Goal: Navigation & Orientation: Find specific page/section

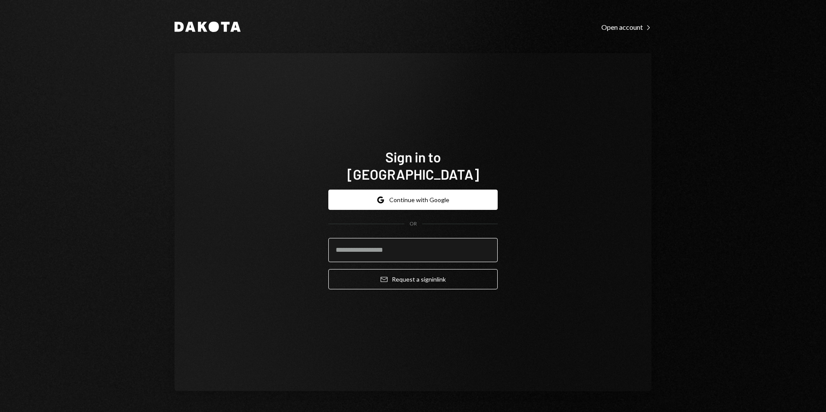
click at [379, 241] on input "email" at bounding box center [412, 250] width 169 height 24
type input "**********"
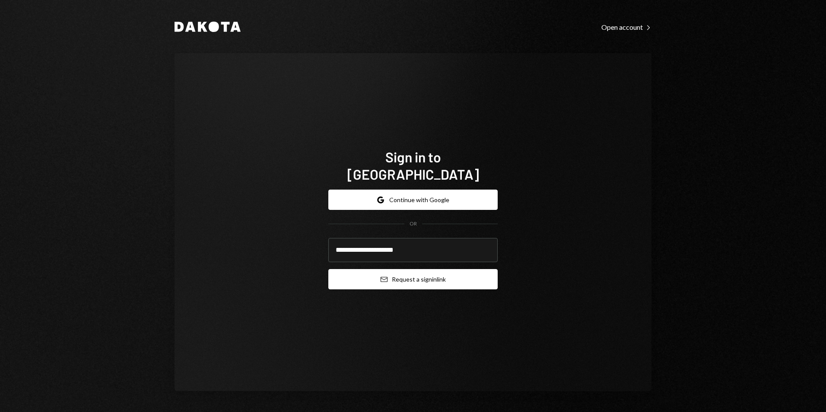
click at [427, 273] on button "Email Request a sign in link" at bounding box center [412, 279] width 169 height 20
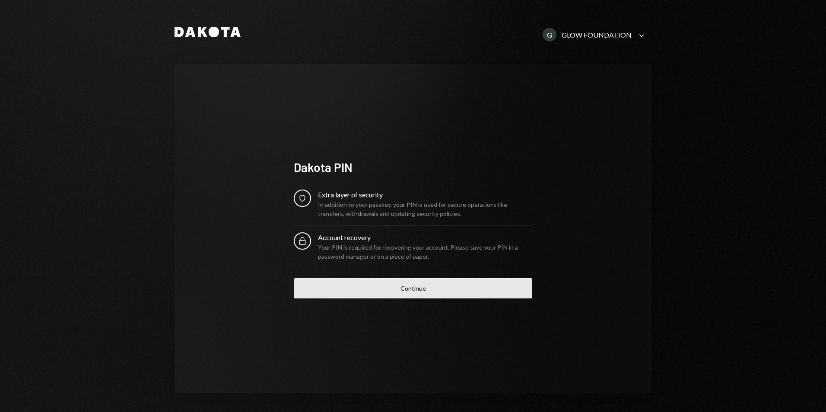
click at [415, 287] on button "Continue" at bounding box center [413, 288] width 239 height 20
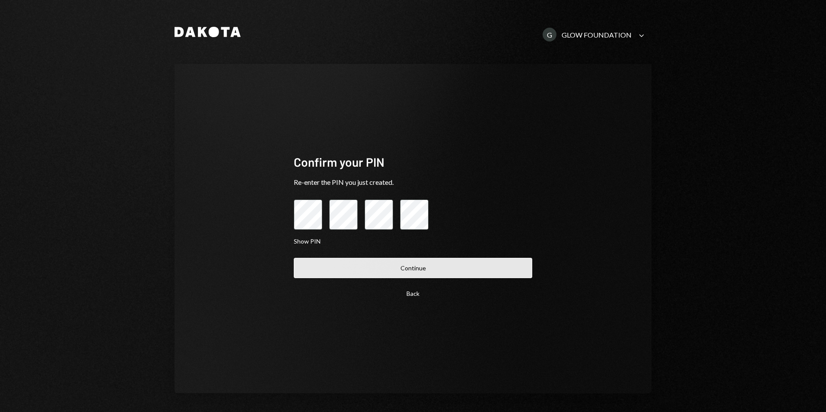
click at [421, 270] on button "Continue" at bounding box center [413, 268] width 239 height 20
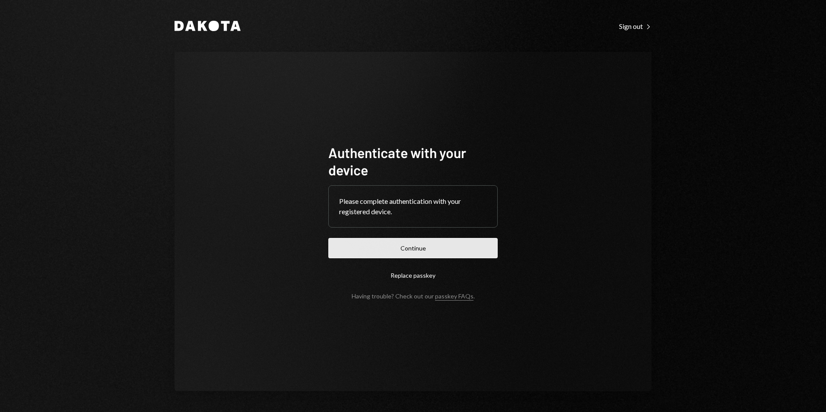
click at [427, 247] on button "Continue" at bounding box center [412, 248] width 169 height 20
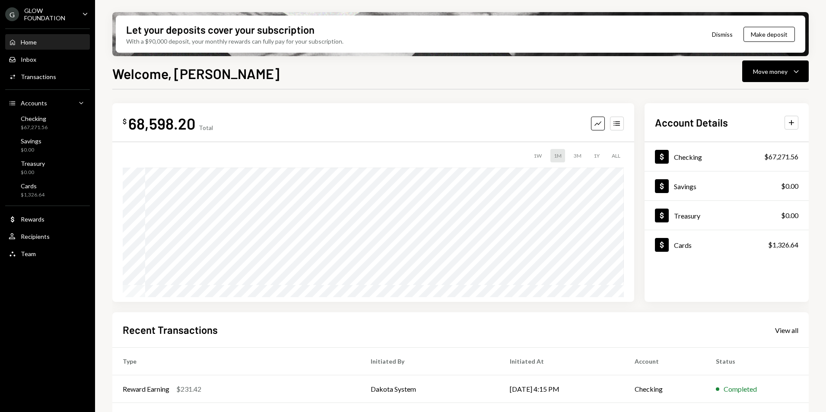
click at [82, 17] on icon "Caret Down" at bounding box center [85, 14] width 10 height 10
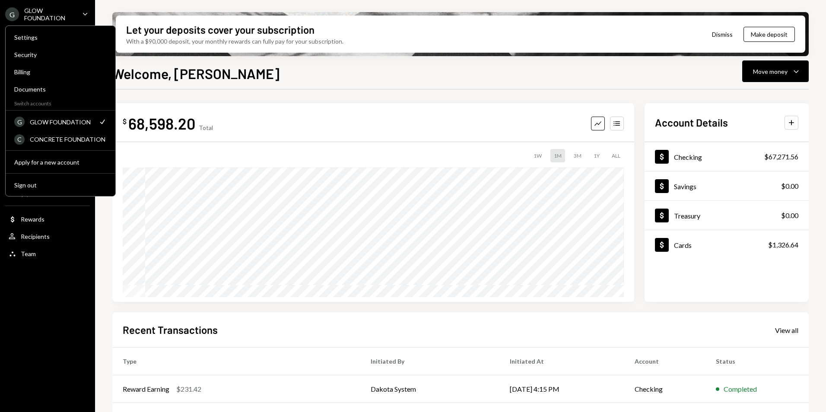
click at [271, 85] on div "Welcome, [PERSON_NAME] Move money Caret Down $ 68,598.20 Total Graph Accounts 1…" at bounding box center [460, 263] width 697 height 400
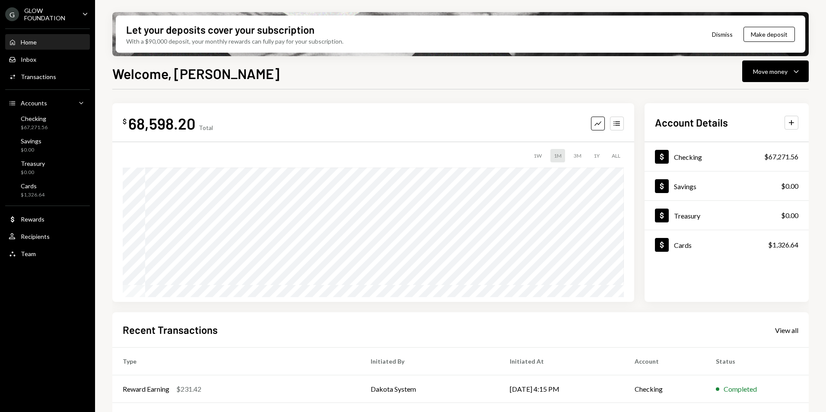
click at [80, 16] on div "G GLOW FOUNDATION Caret Down" at bounding box center [47, 14] width 95 height 15
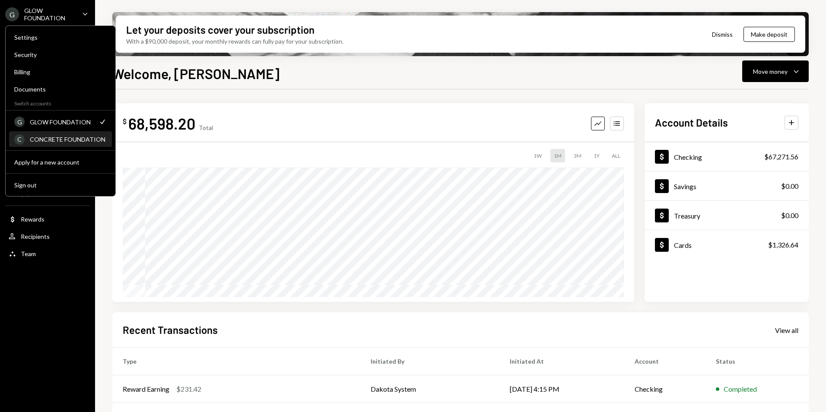
click at [62, 138] on div "CONCRETE FOUNDATION" at bounding box center [68, 139] width 77 height 7
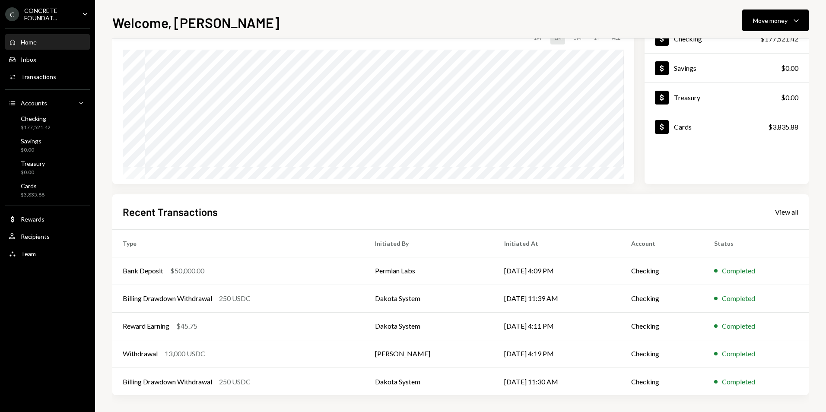
scroll to position [67, 0]
click at [76, 16] on div "C CONCRETE FOUNDAT... Caret Down" at bounding box center [47, 14] width 95 height 15
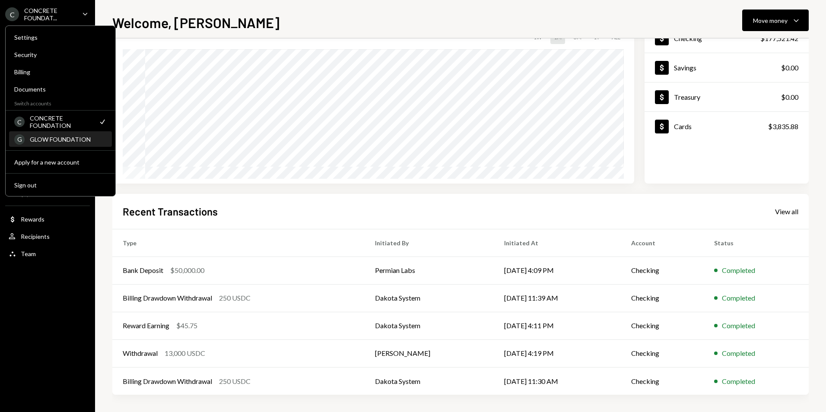
click at [60, 143] on div "GLOW FOUNDATION" at bounding box center [68, 139] width 77 height 7
